Goal: Information Seeking & Learning: Learn about a topic

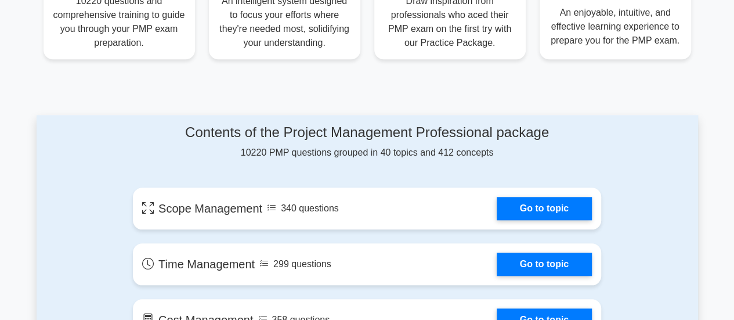
scroll to position [534, 0]
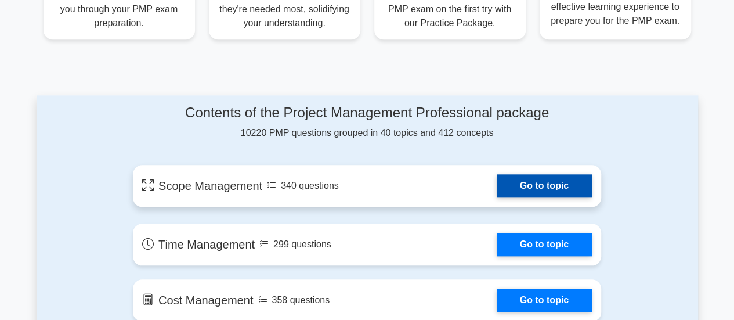
click at [497, 193] on link "Go to topic" at bounding box center [544, 185] width 95 height 23
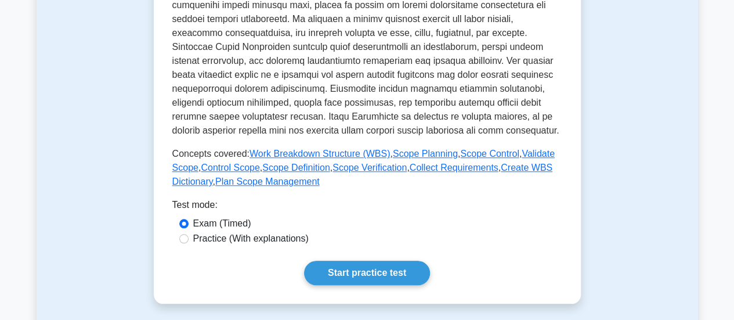
scroll to position [418, 0]
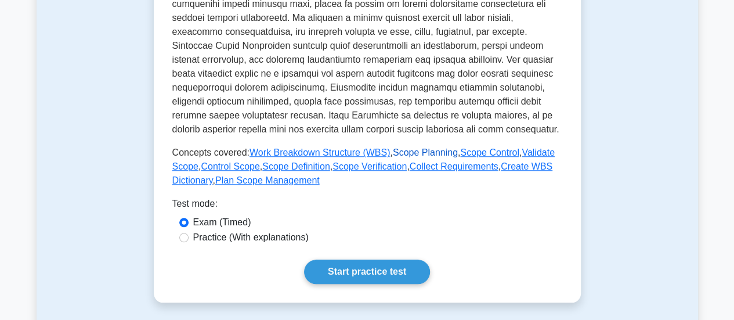
click at [407, 152] on link "Scope Planning" at bounding box center [425, 152] width 65 height 10
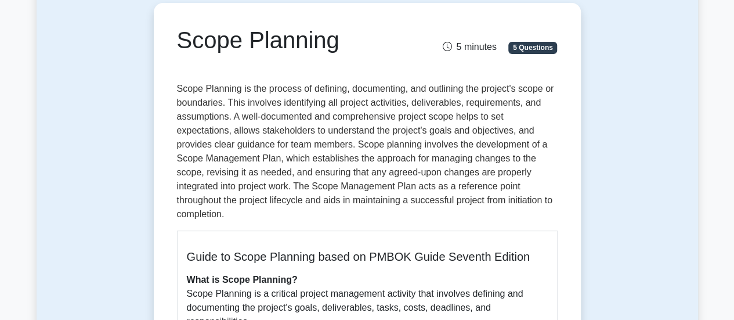
scroll to position [111, 0]
